Goal: Task Accomplishment & Management: Manage account settings

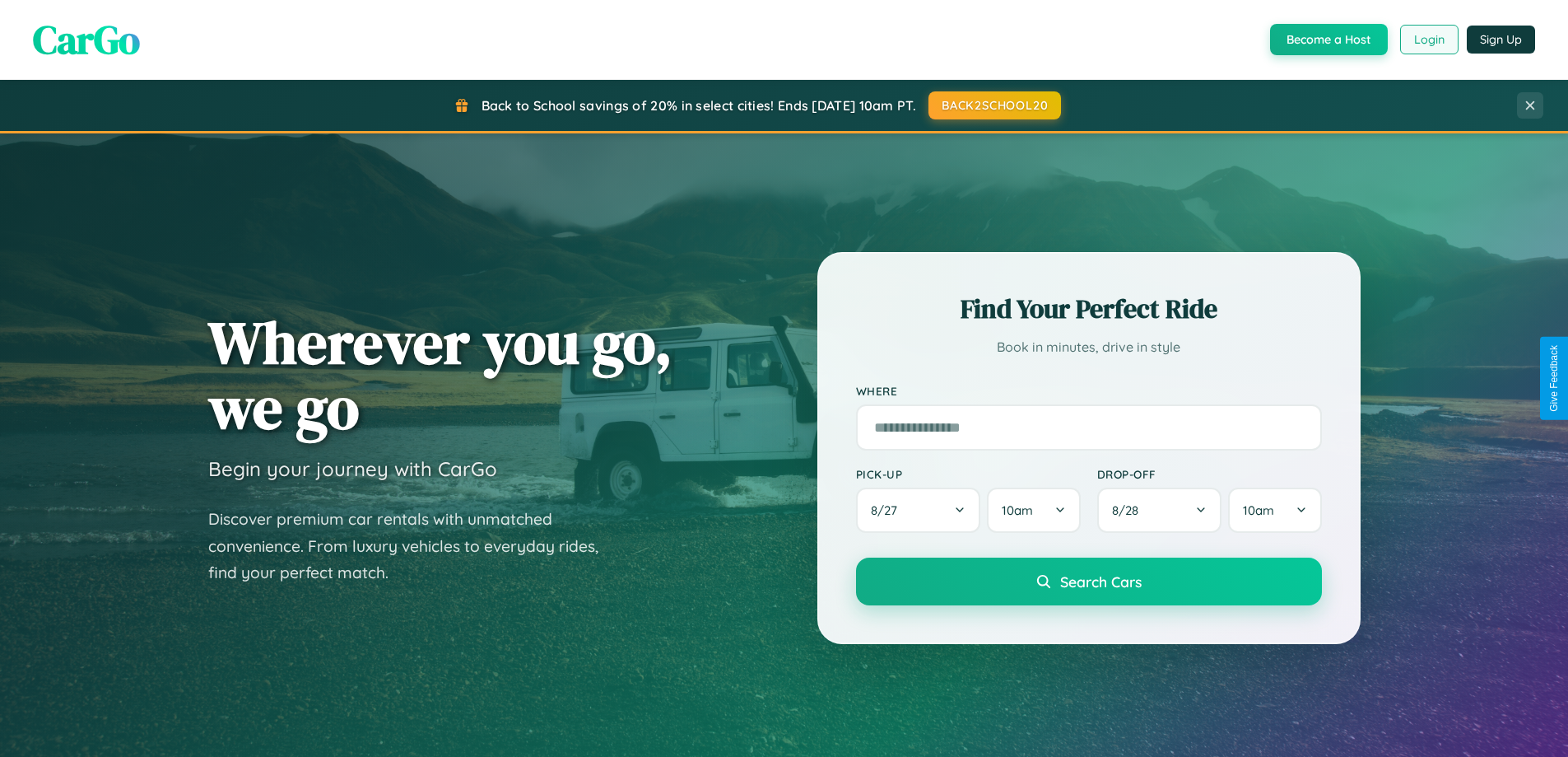
click at [1428, 40] on button "Login" at bounding box center [1429, 39] width 58 height 29
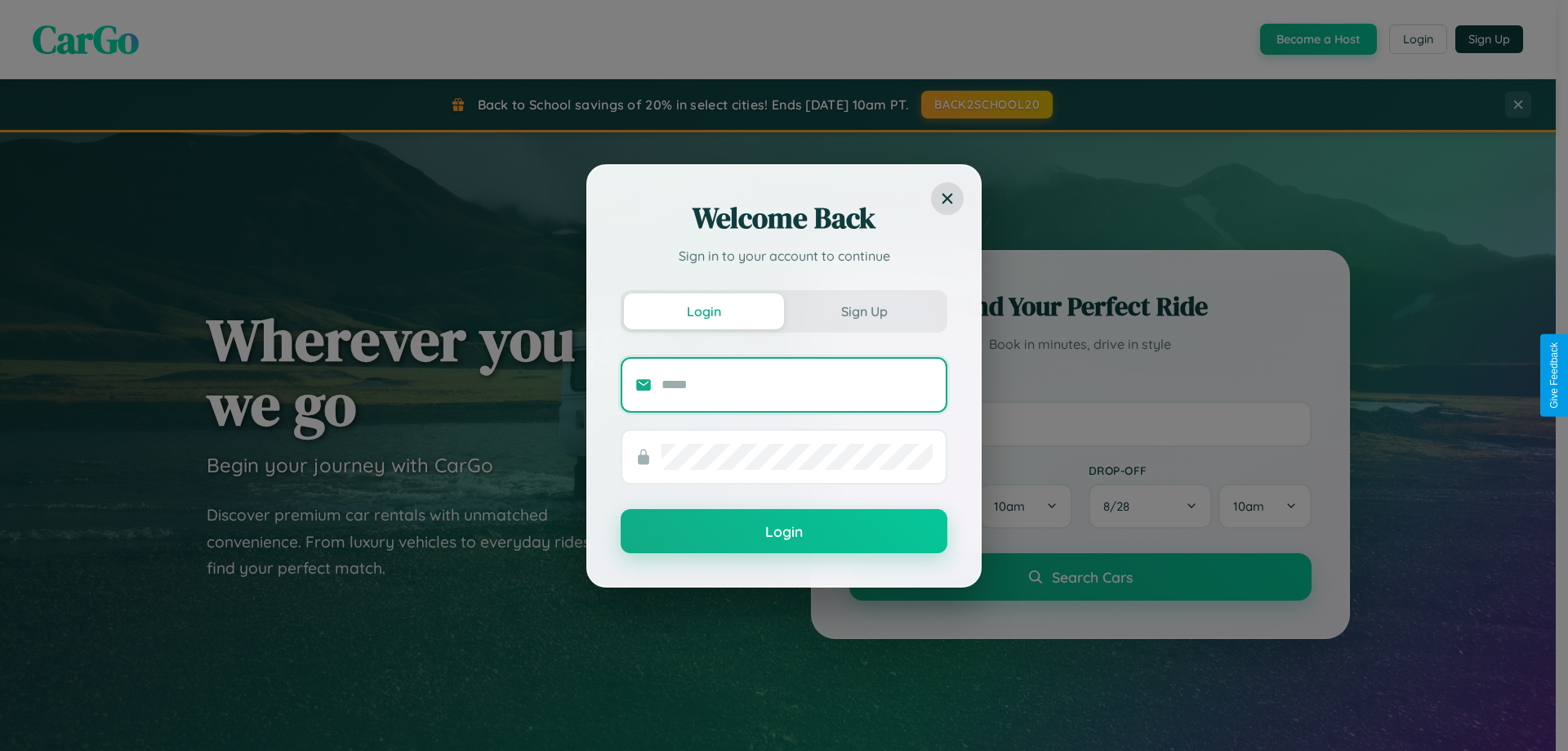
click at [797, 384] on input "text" at bounding box center [797, 385] width 271 height 26
type input "**********"
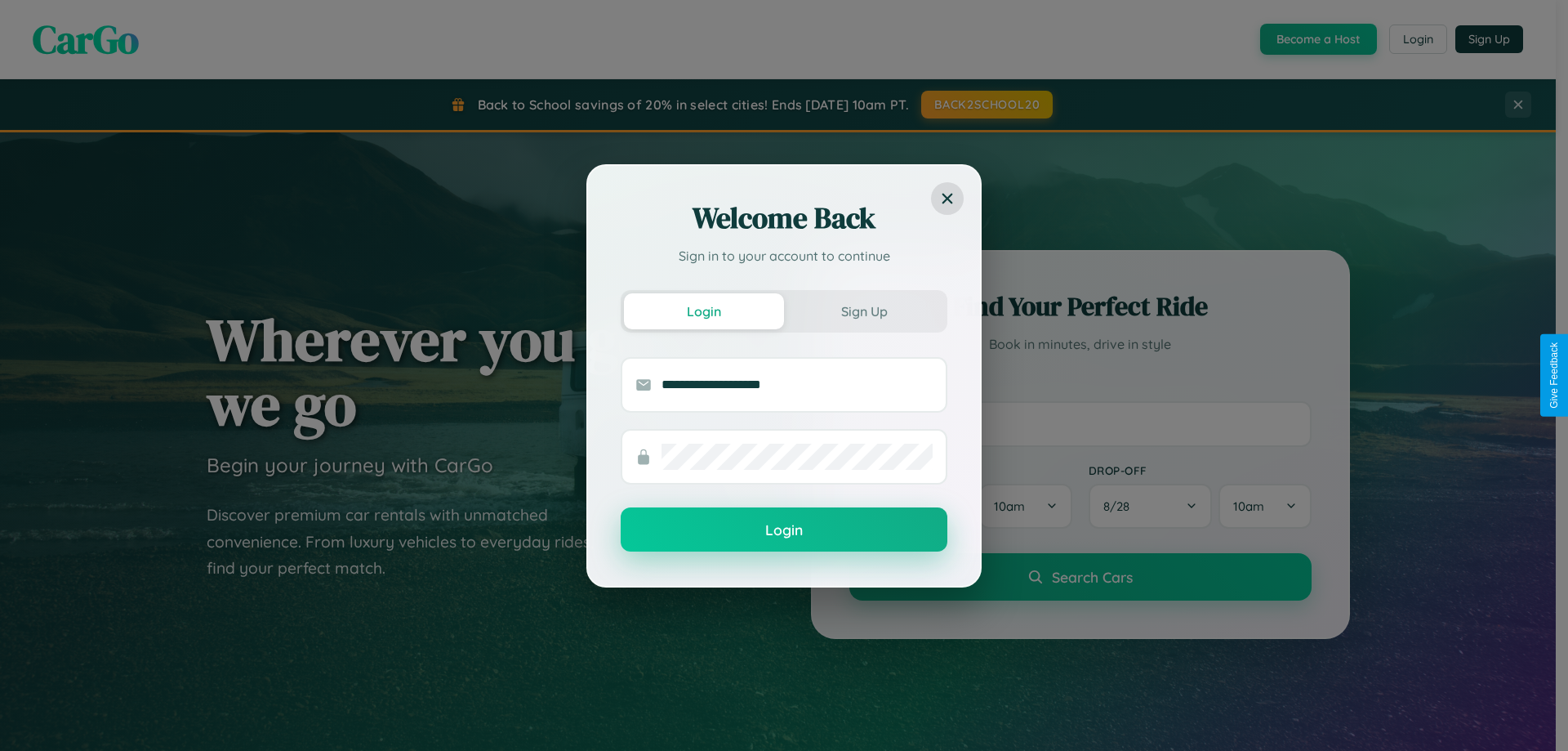
click at [784, 530] on button "Login" at bounding box center [784, 529] width 327 height 44
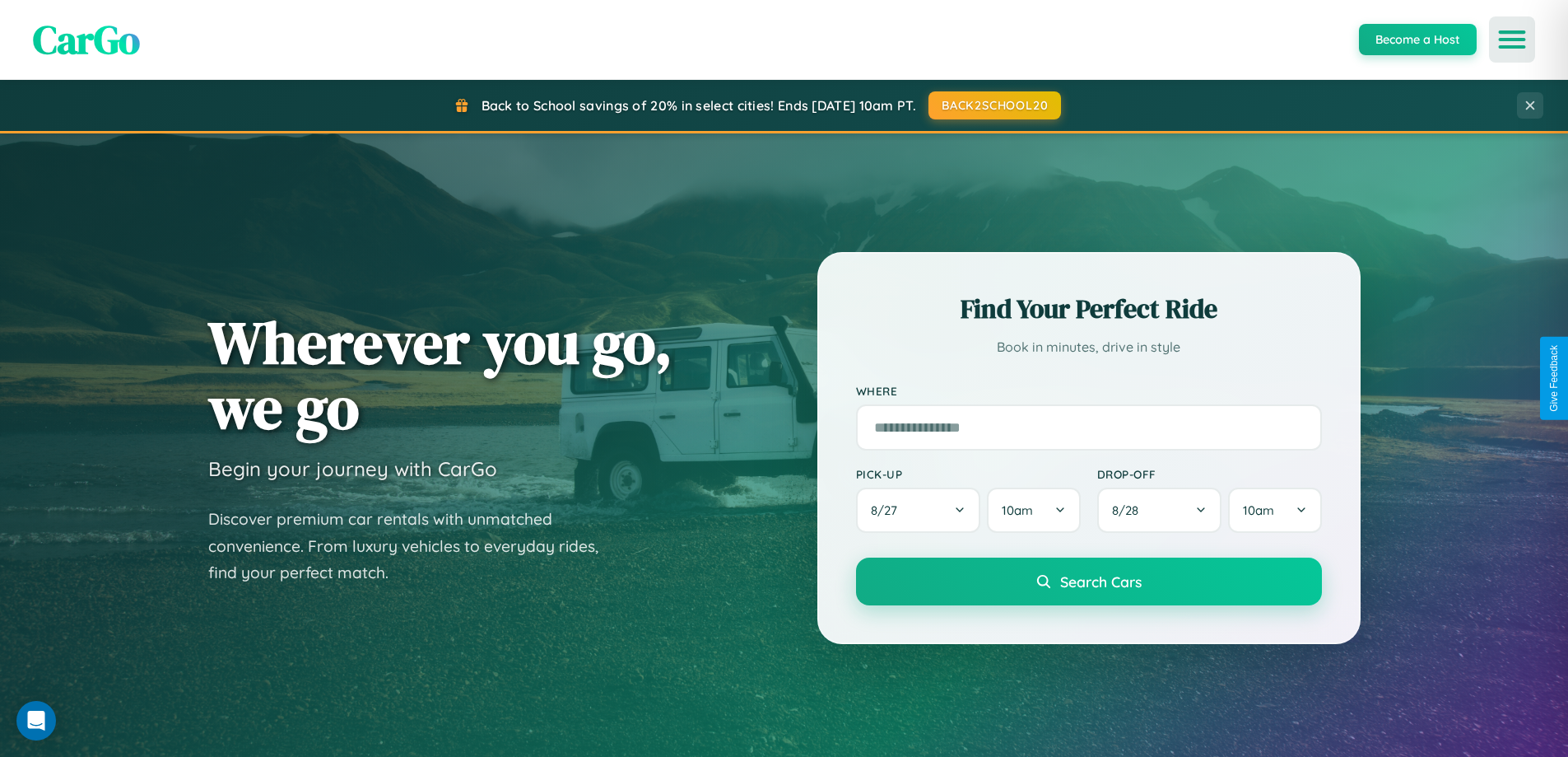
click at [1512, 40] on icon "Open menu" at bounding box center [1512, 40] width 24 height 15
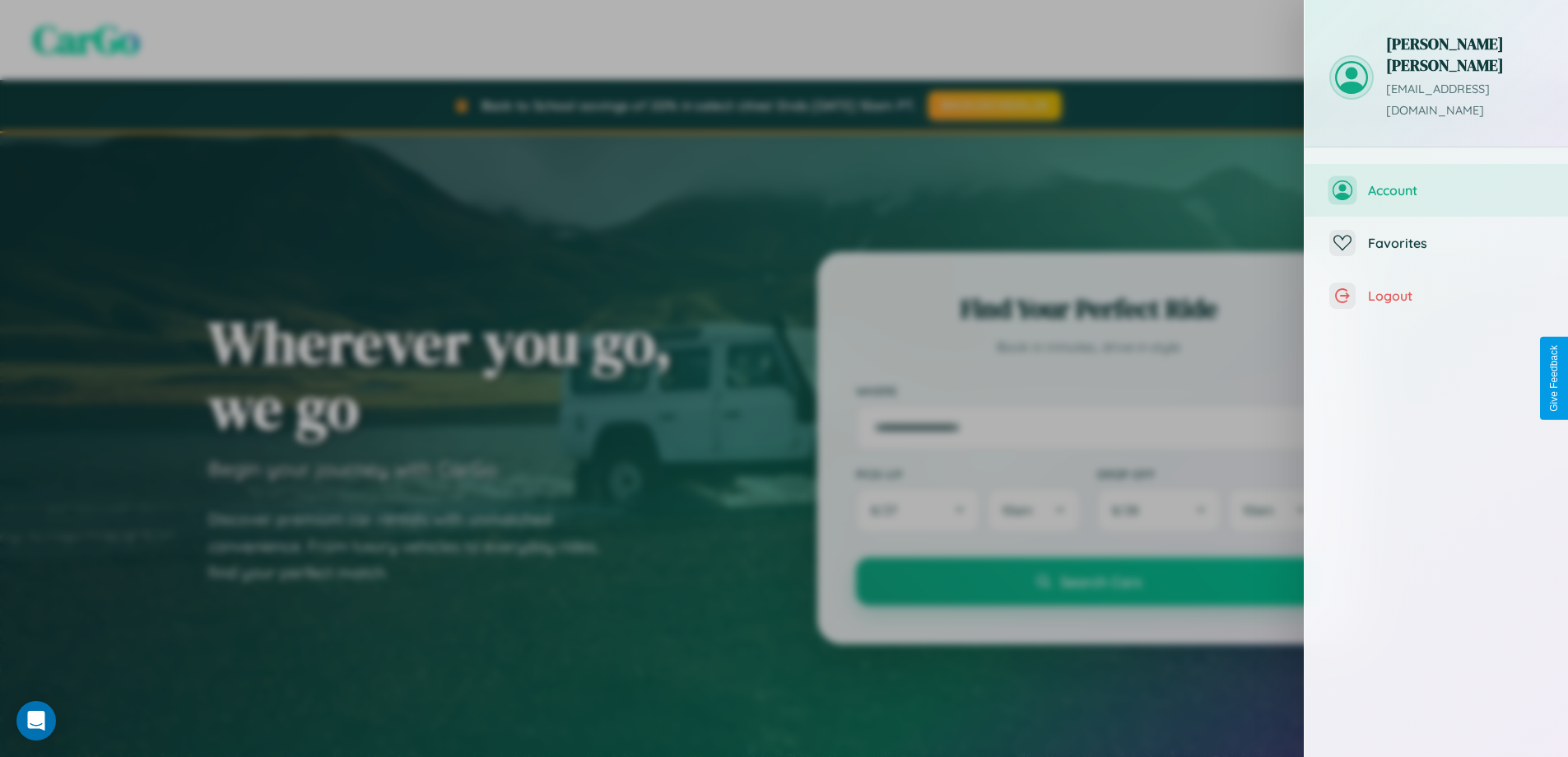
click at [1436, 182] on span "Account" at bounding box center [1455, 189] width 175 height 16
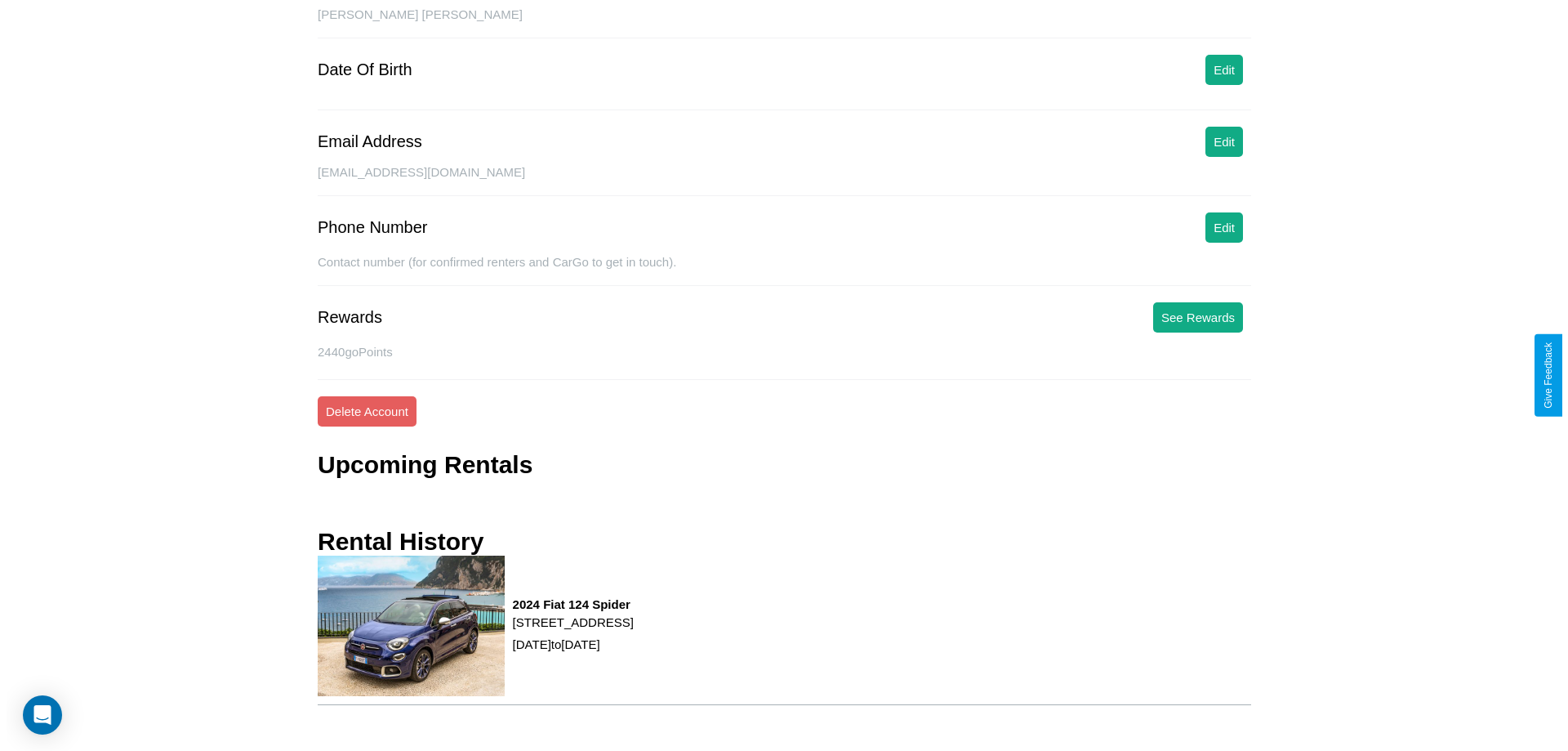
scroll to position [189, 0]
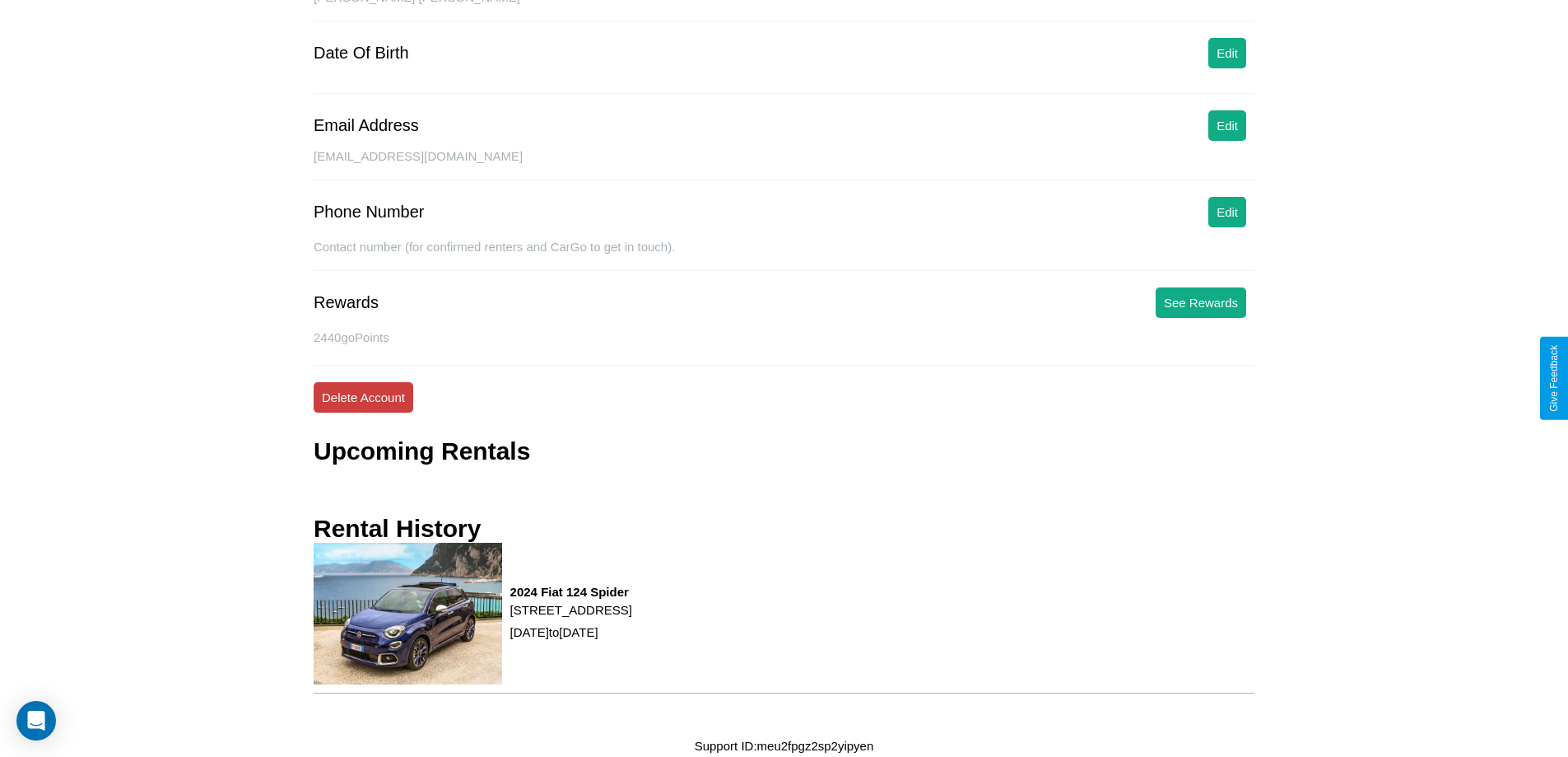
click at [363, 396] on button "Delete Account" at bounding box center [363, 397] width 100 height 30
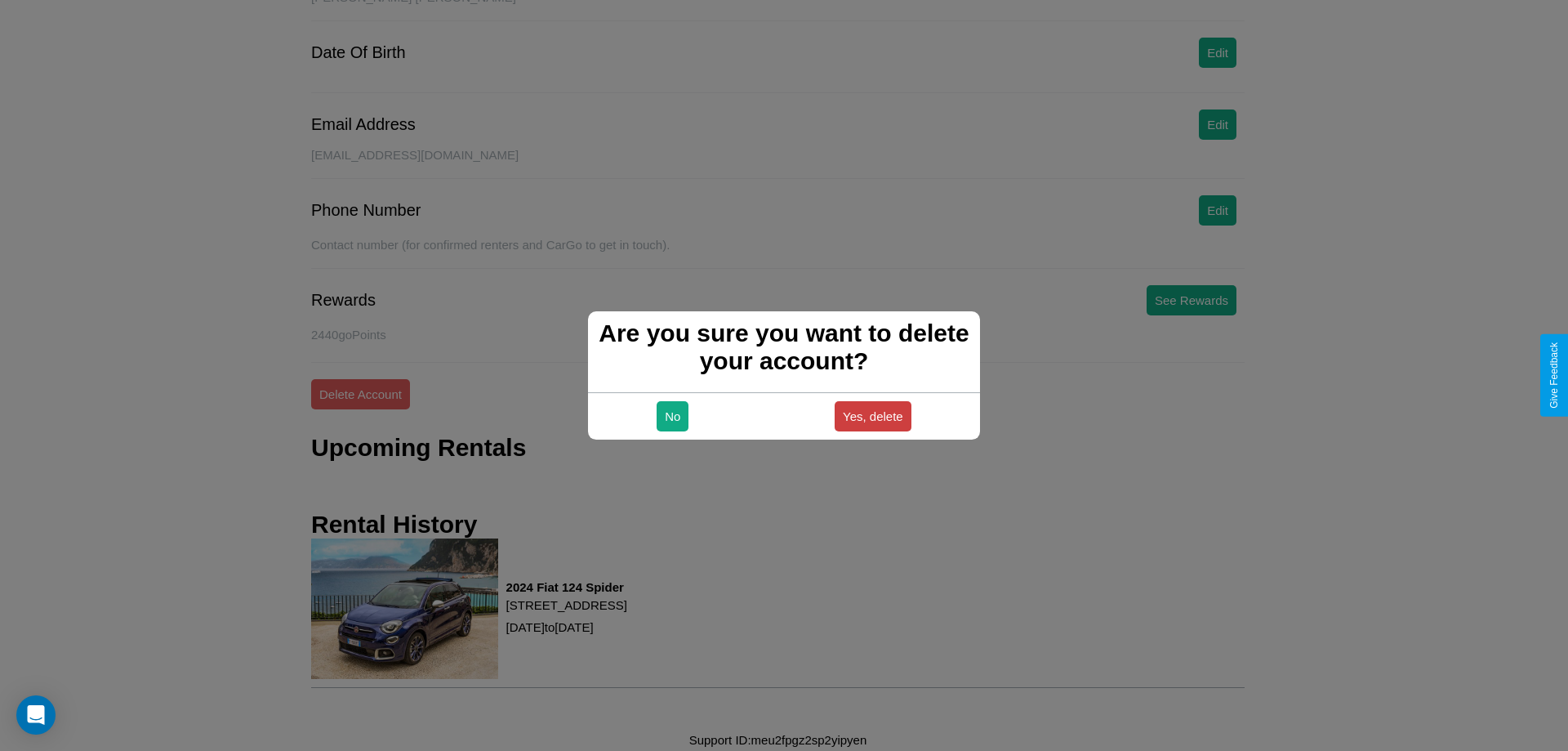
click at [872, 416] on button "Yes, delete" at bounding box center [873, 416] width 77 height 30
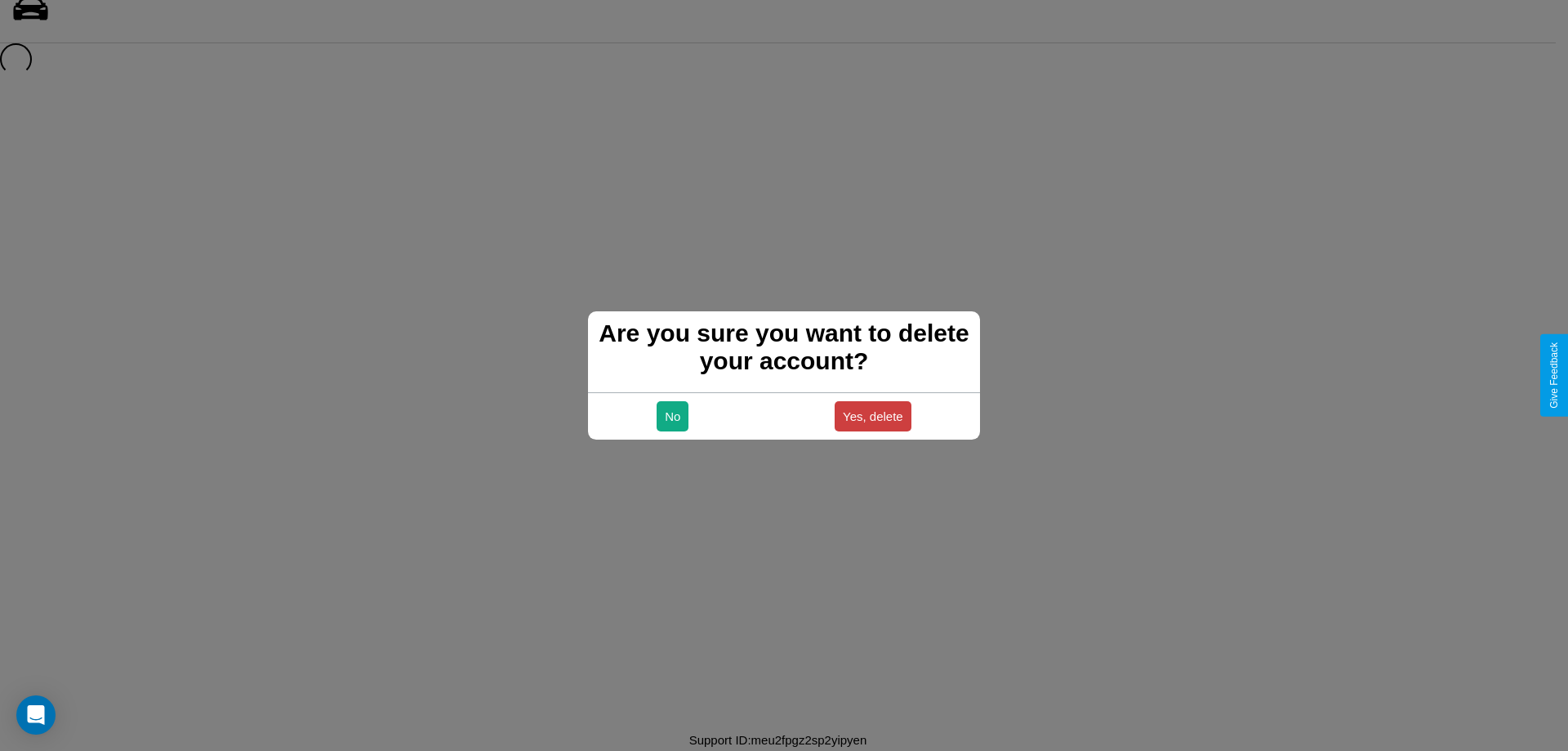
scroll to position [22, 0]
